Goal: Task Accomplishment & Management: Manage account settings

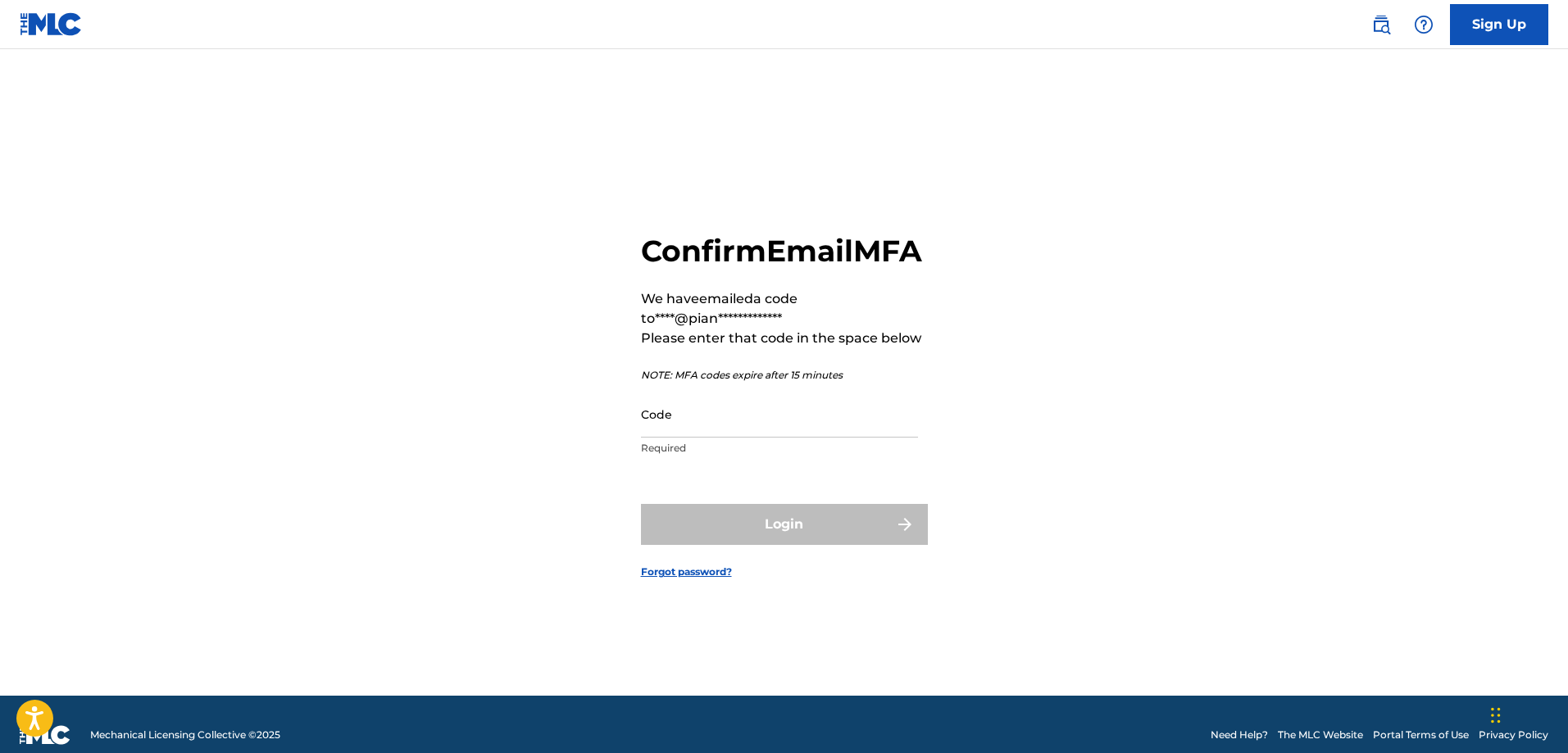
click at [689, 438] on input "Code" at bounding box center [780, 414] width 277 height 47
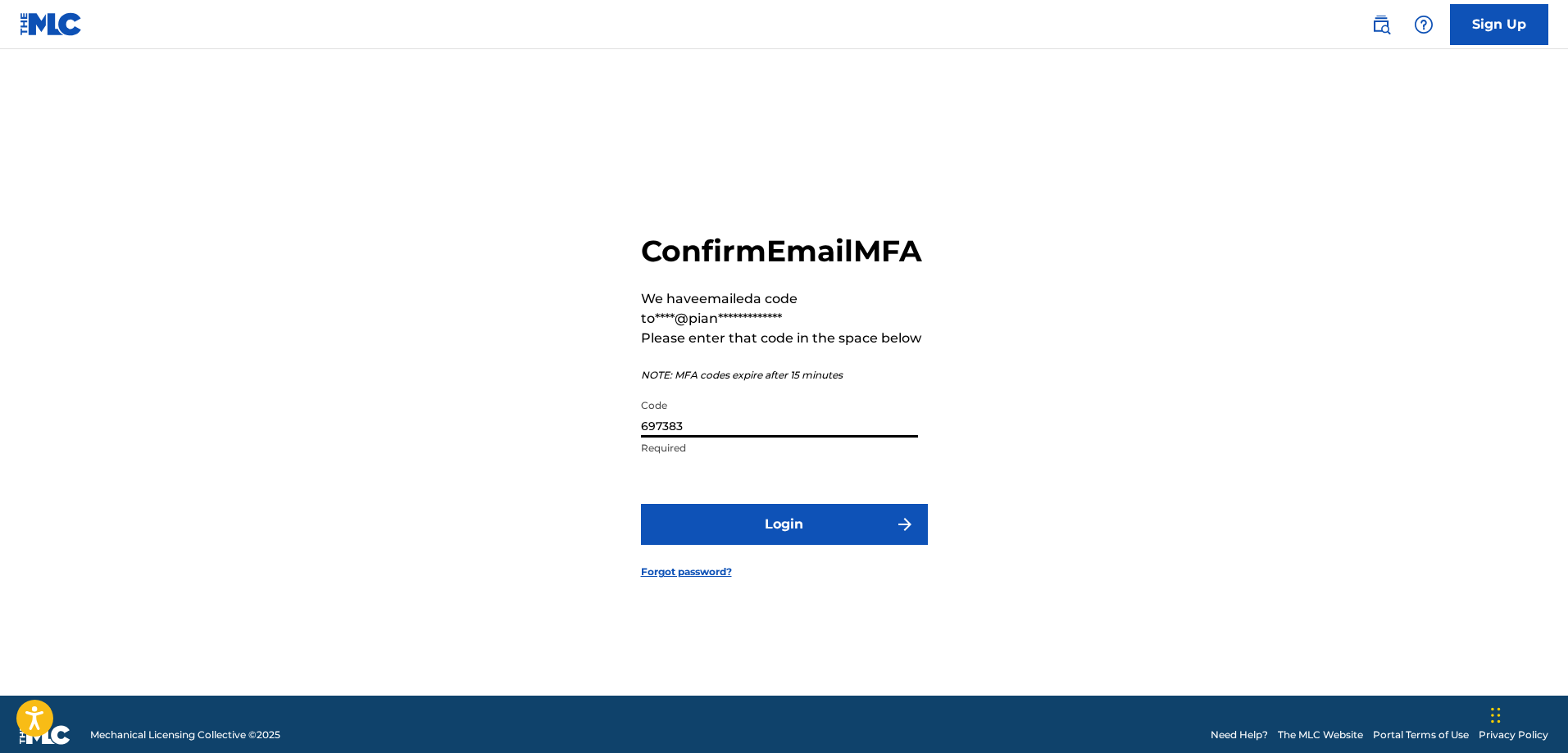
type input "697383"
click at [641, 504] on button "Login" at bounding box center [784, 524] width 287 height 41
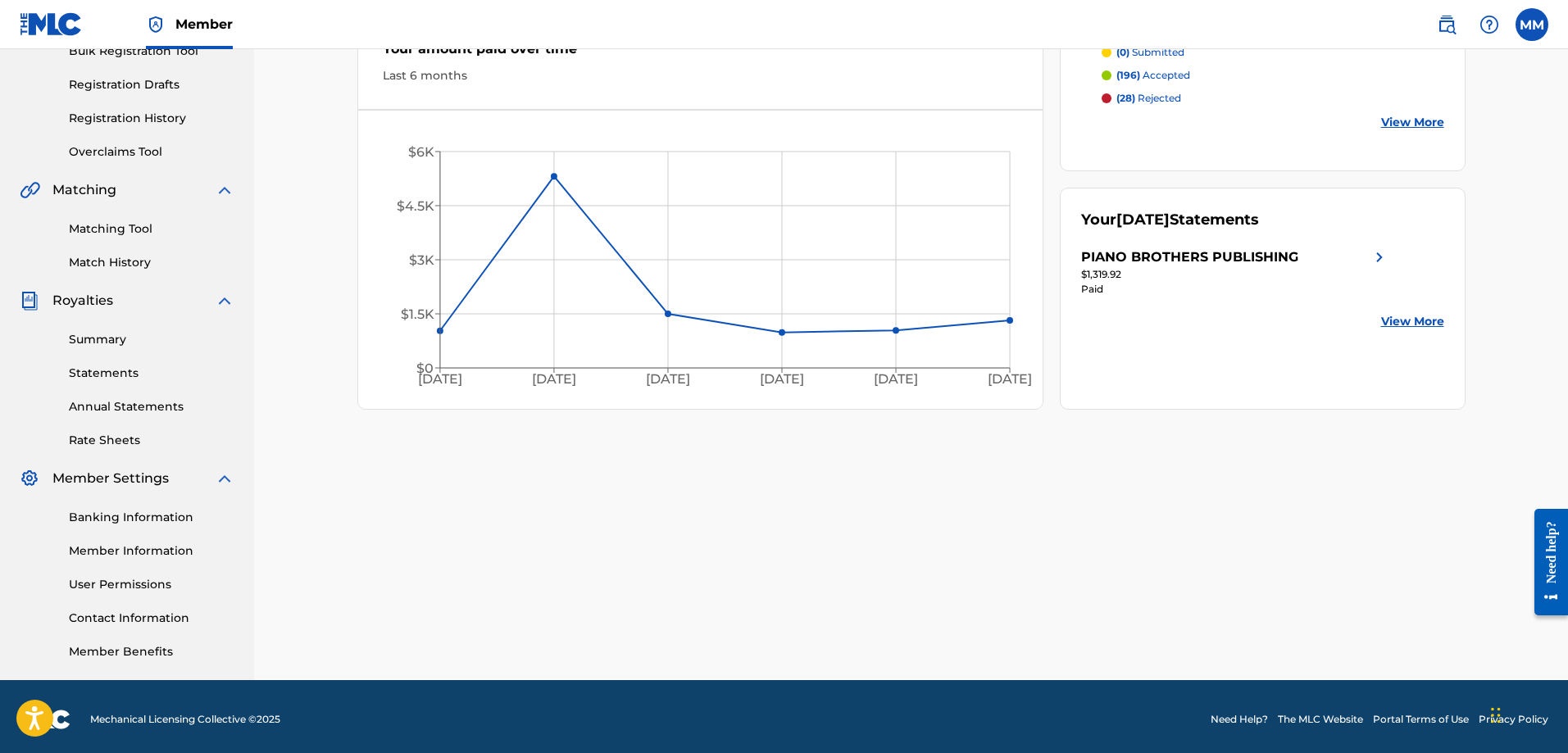
scroll to position [263, 0]
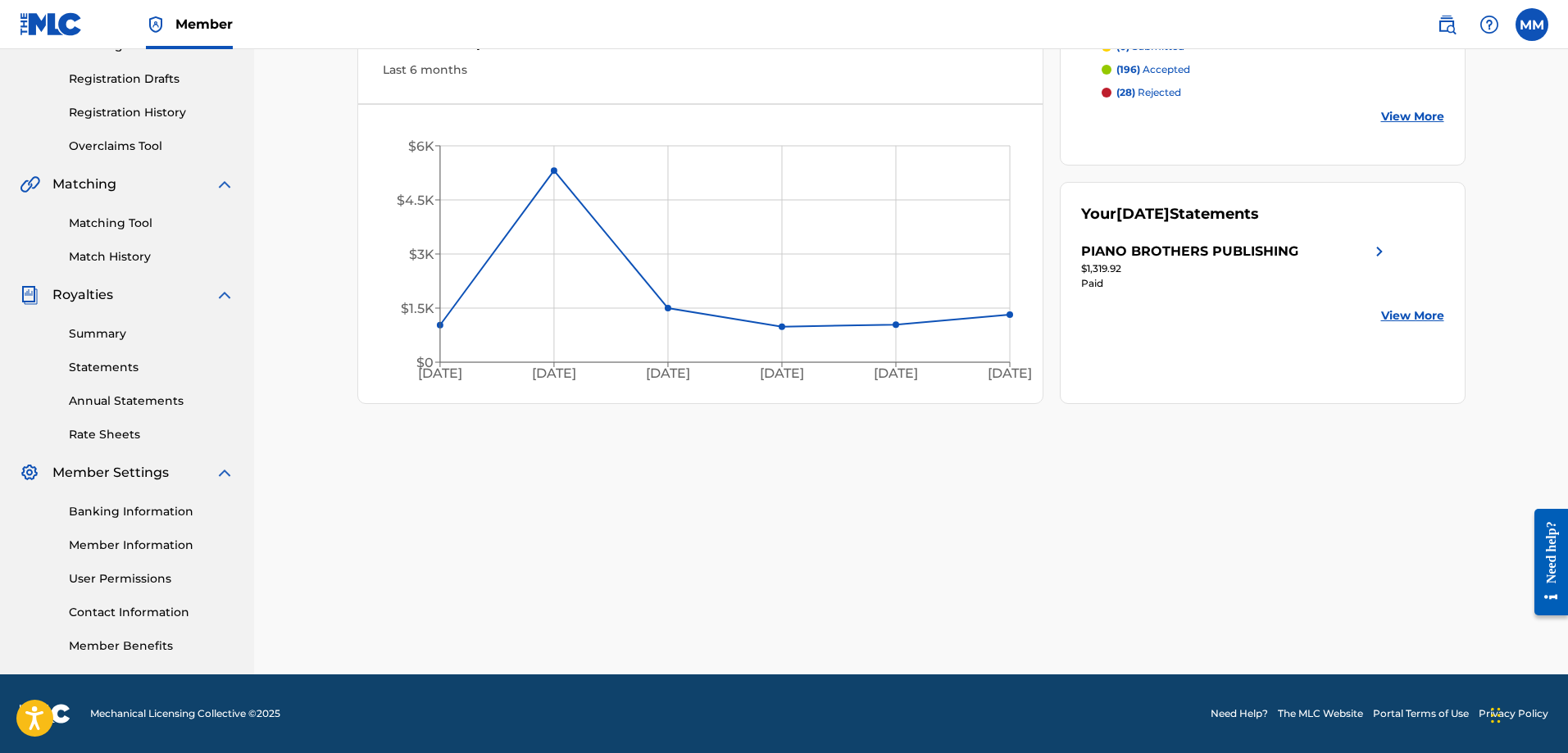
click at [125, 513] on link "Banking Information" at bounding box center [152, 511] width 166 height 17
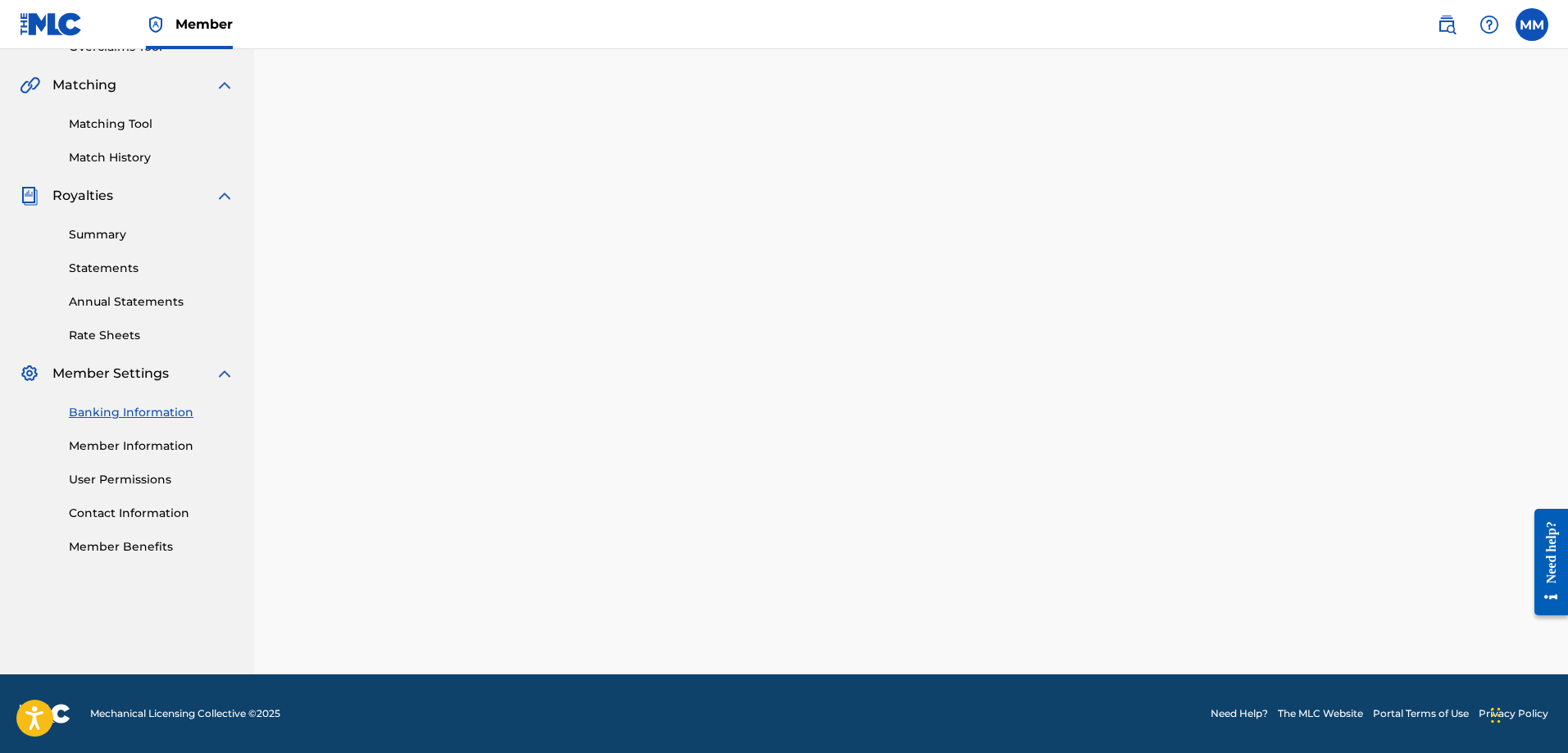
scroll to position [263, 0]
